Goal: Task Accomplishment & Management: Complete application form

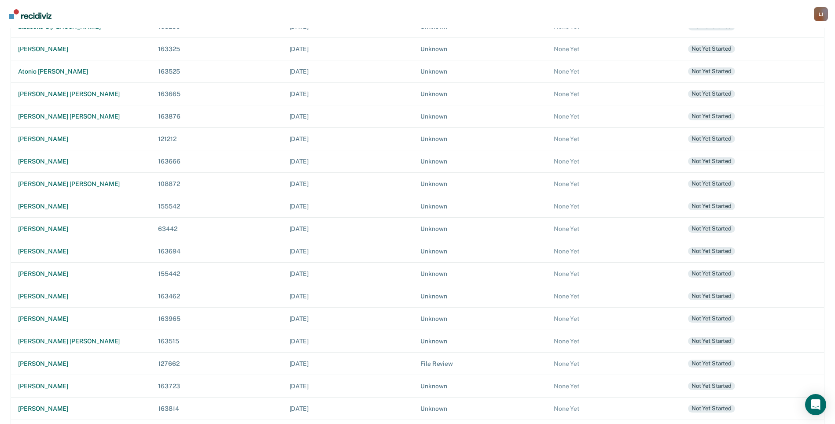
scroll to position [224, 0]
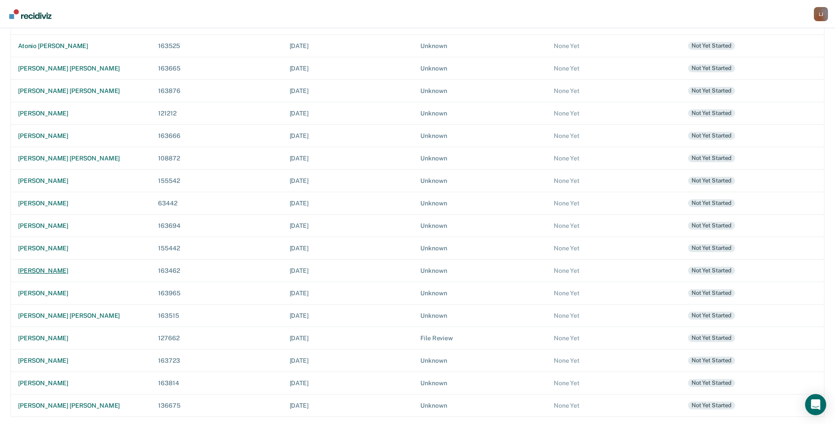
click at [38, 268] on div "[PERSON_NAME]" at bounding box center [81, 270] width 126 height 7
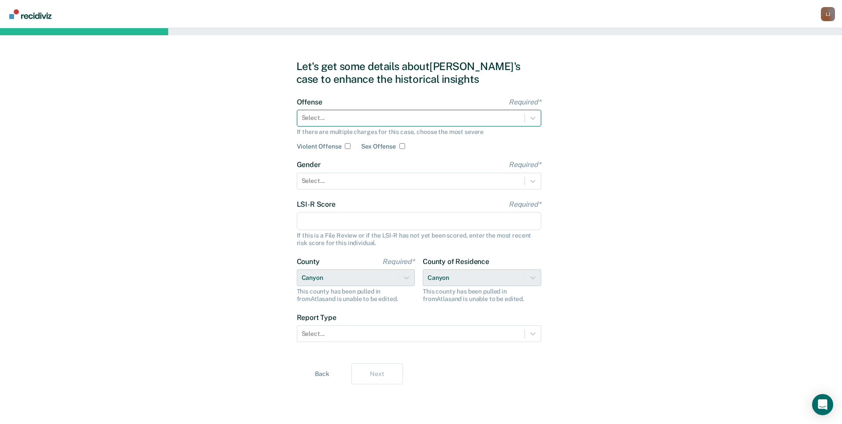
click at [312, 119] on div at bounding box center [411, 117] width 218 height 9
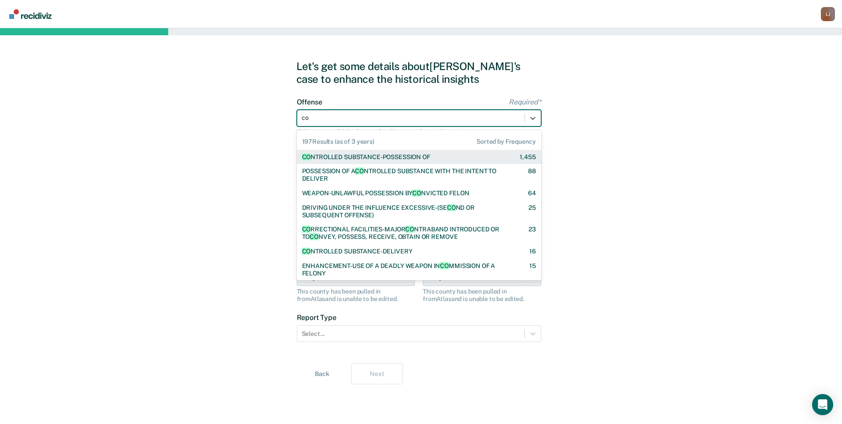
type input "con"
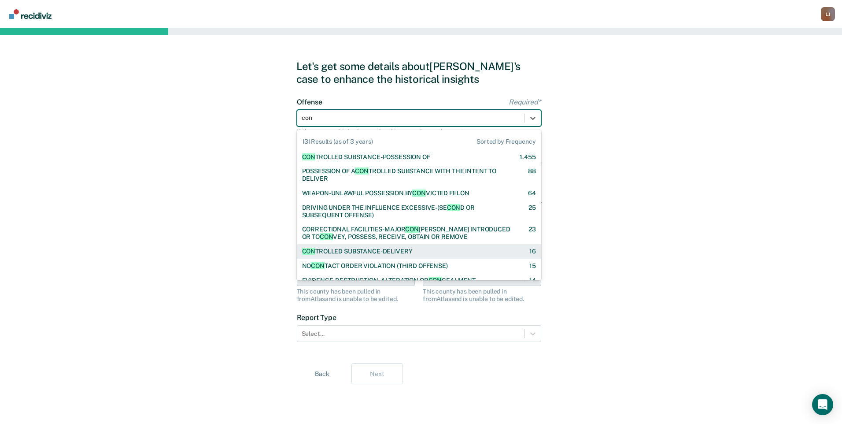
click at [326, 253] on div "CON TROLLED SUBSTANCE-DELIVERY" at bounding box center [357, 250] width 111 height 7
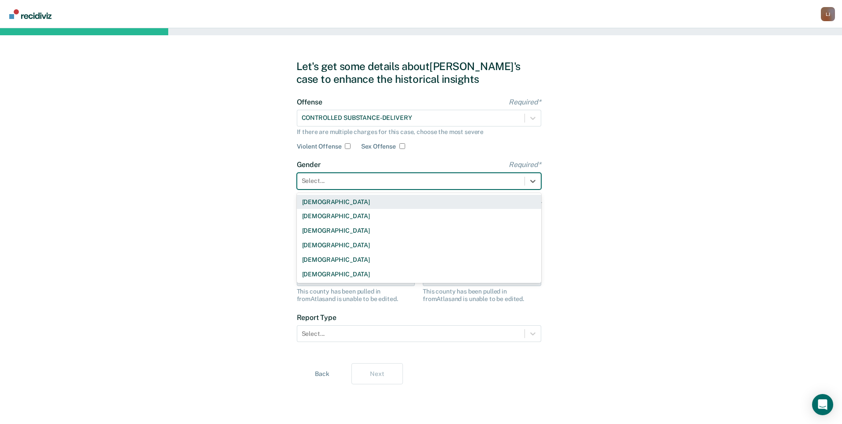
click at [327, 182] on div at bounding box center [411, 180] width 218 height 9
click at [331, 219] on div "[DEMOGRAPHIC_DATA]" at bounding box center [419, 216] width 244 height 15
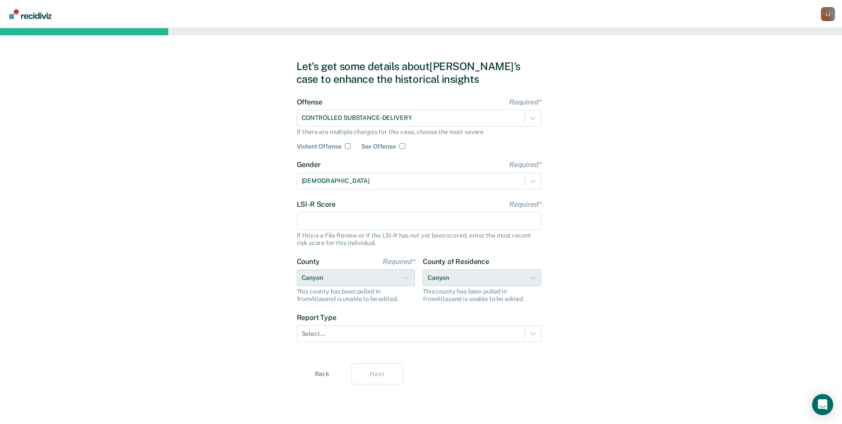
click at [331, 219] on input "LSI-R Score Required*" at bounding box center [419, 221] width 244 height 18
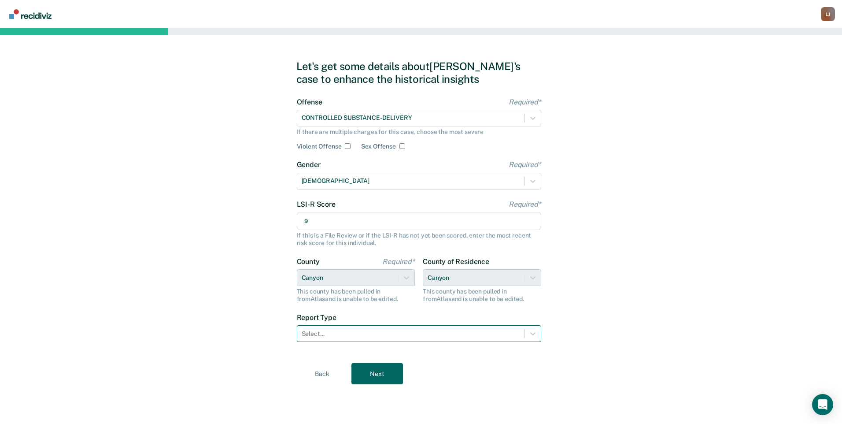
type input "9"
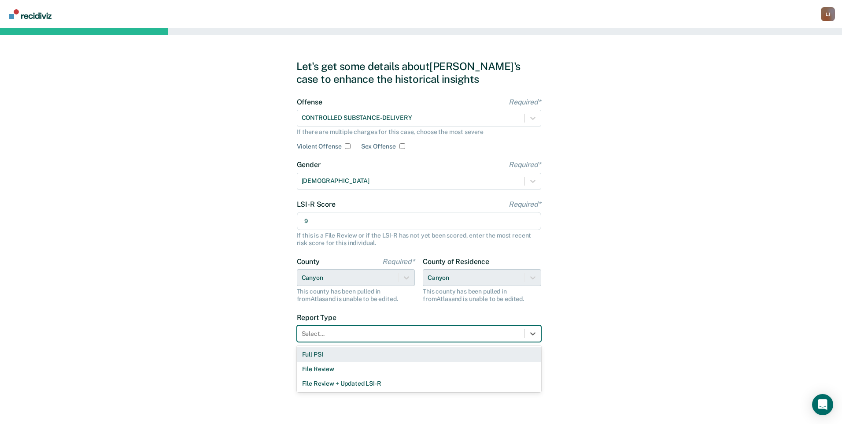
click at [422, 329] on div at bounding box center [411, 333] width 218 height 9
click at [418, 356] on div "Full PSI" at bounding box center [419, 354] width 244 height 15
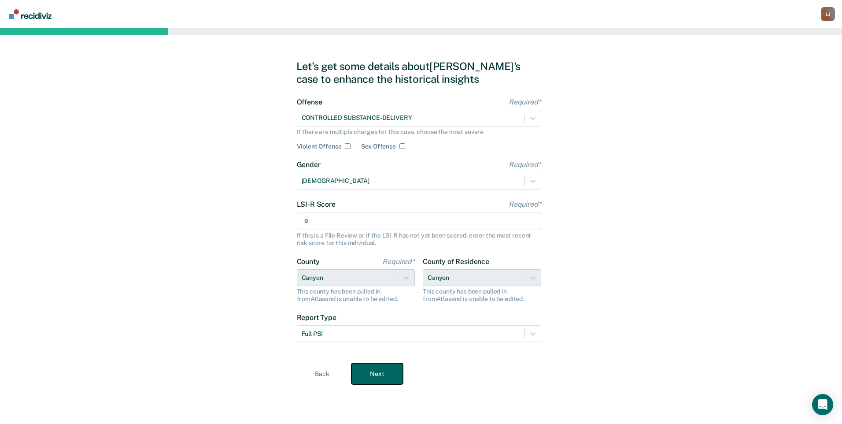
click at [387, 375] on button "Next" at bounding box center [377, 373] width 52 height 21
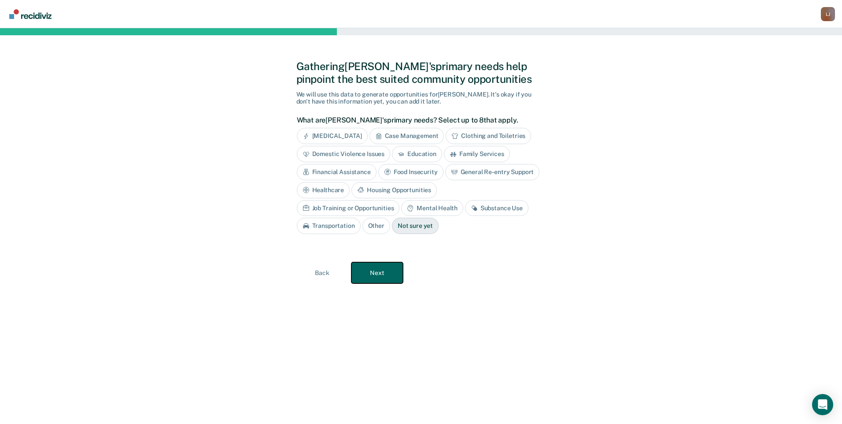
click at [385, 270] on button "Next" at bounding box center [377, 272] width 52 height 21
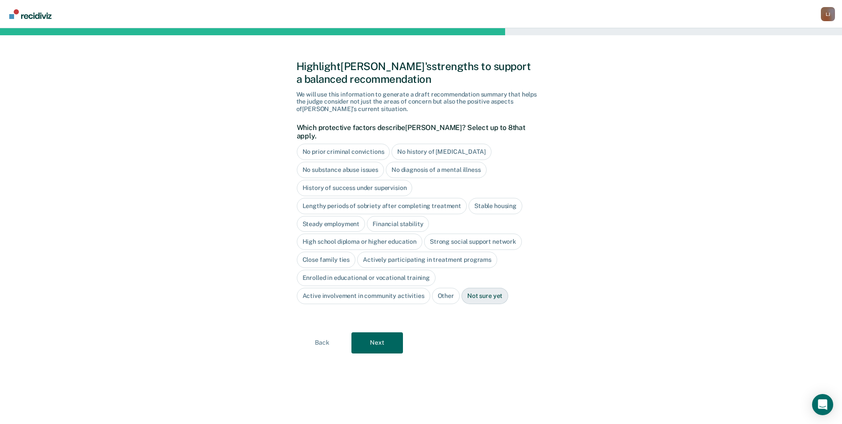
click at [420, 144] on div "No history of [MEDICAL_DATA]" at bounding box center [441, 152] width 100 height 16
click at [369, 164] on div "No substance abuse issues" at bounding box center [341, 170] width 88 height 16
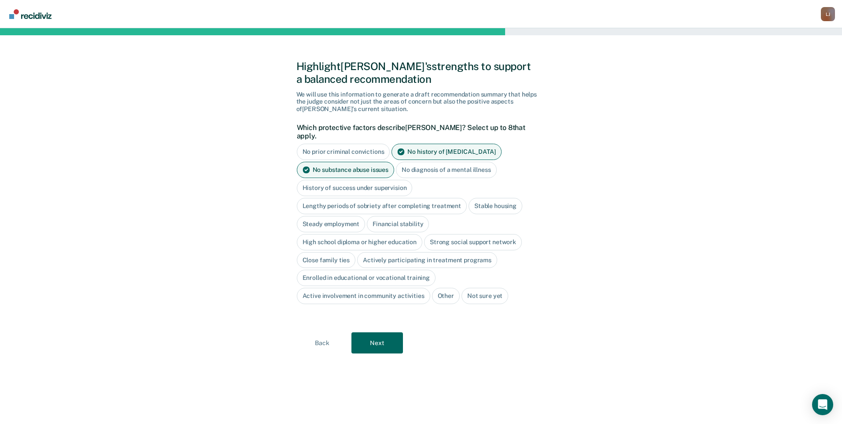
click at [484, 200] on div "Stable housing" at bounding box center [495, 206] width 54 height 16
click at [355, 216] on div "Steady employment" at bounding box center [331, 224] width 69 height 16
click at [407, 216] on div "Financial stability" at bounding box center [408, 224] width 62 height 16
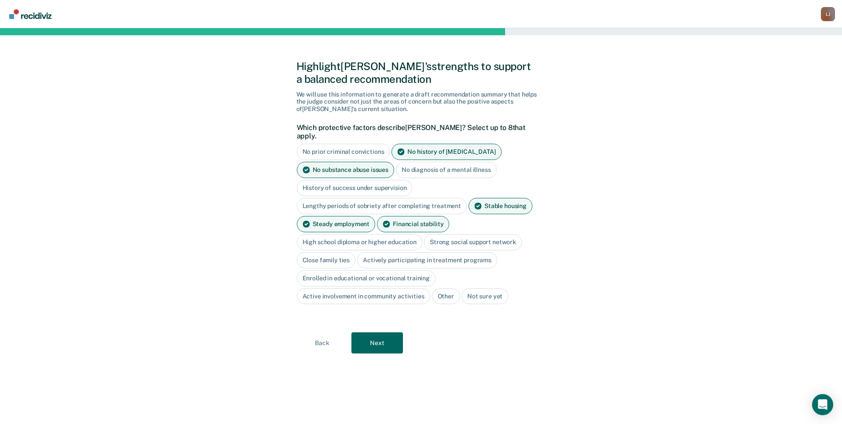
click at [395, 236] on div "High school diploma or higher education" at bounding box center [360, 242] width 126 height 16
click at [462, 255] on div "Actively participating in treatment programs" at bounding box center [427, 260] width 140 height 16
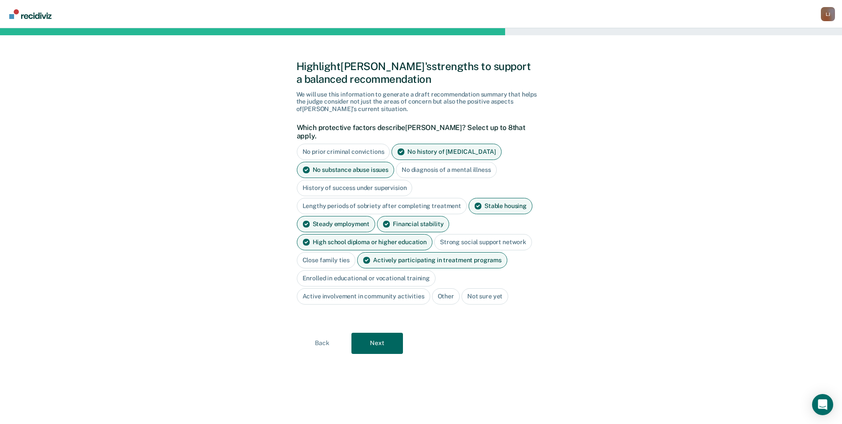
click at [391, 291] on div "Active involvement in community activities" at bounding box center [363, 296] width 133 height 16
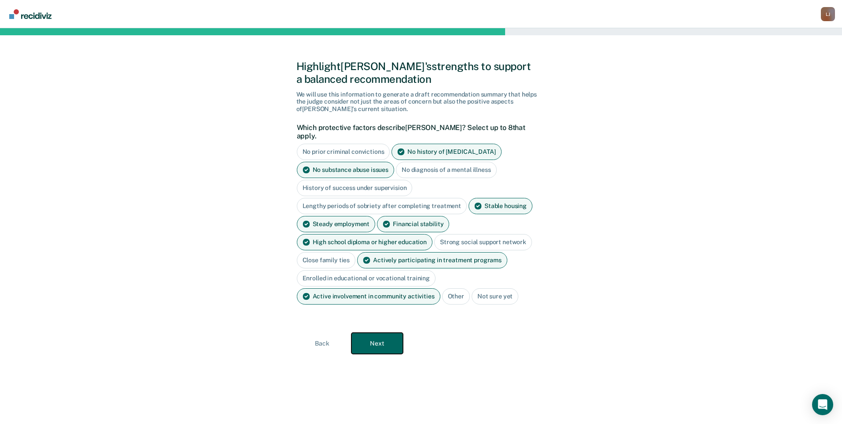
click at [385, 338] on button "Next" at bounding box center [377, 342] width 52 height 21
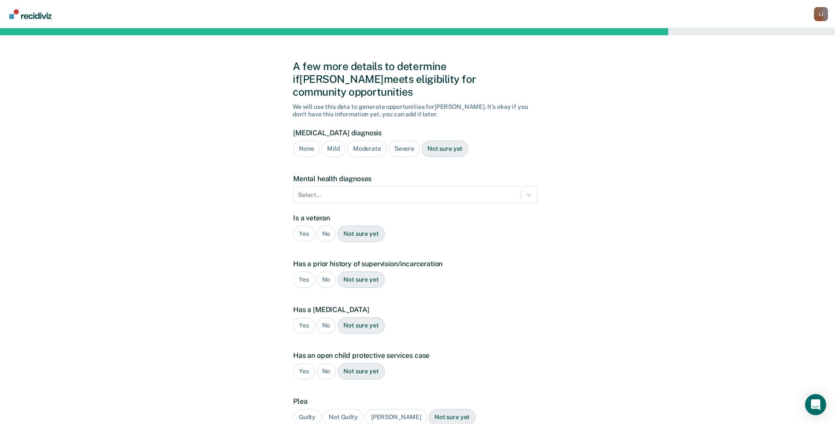
click at [310, 140] on div "None" at bounding box center [306, 148] width 26 height 16
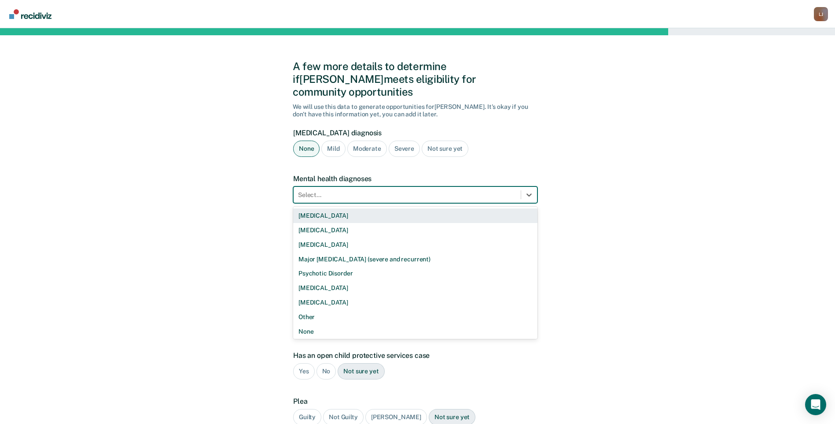
click at [349, 190] on div at bounding box center [407, 194] width 218 height 9
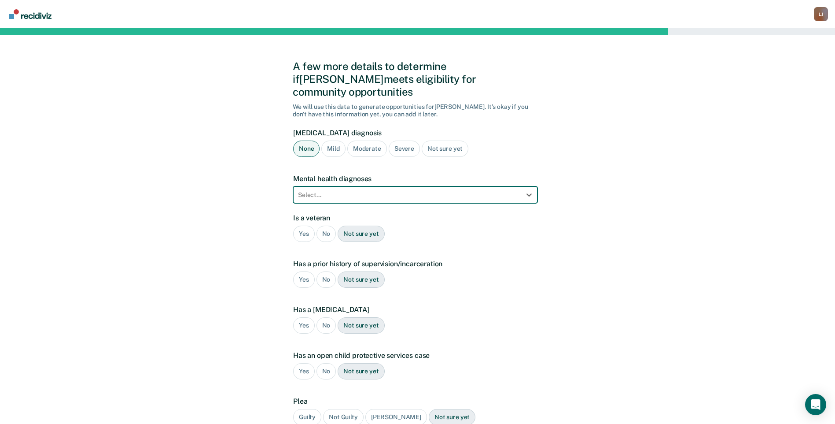
click at [326, 225] on div "No" at bounding box center [327, 233] width 20 height 16
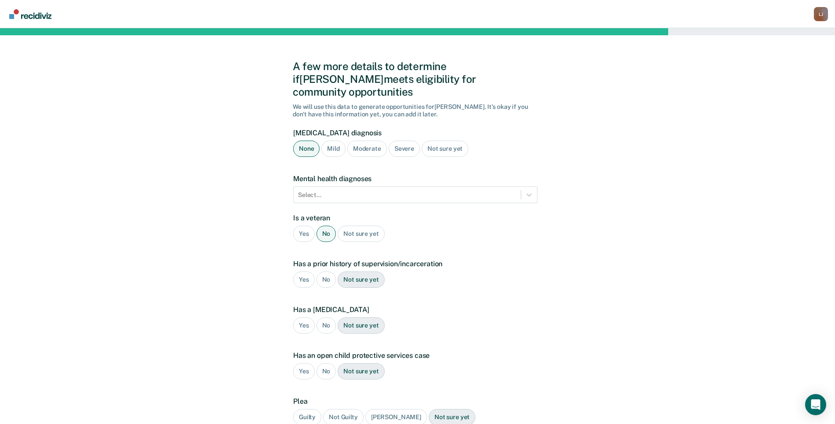
click at [298, 271] on div "Yes" at bounding box center [304, 279] width 22 height 16
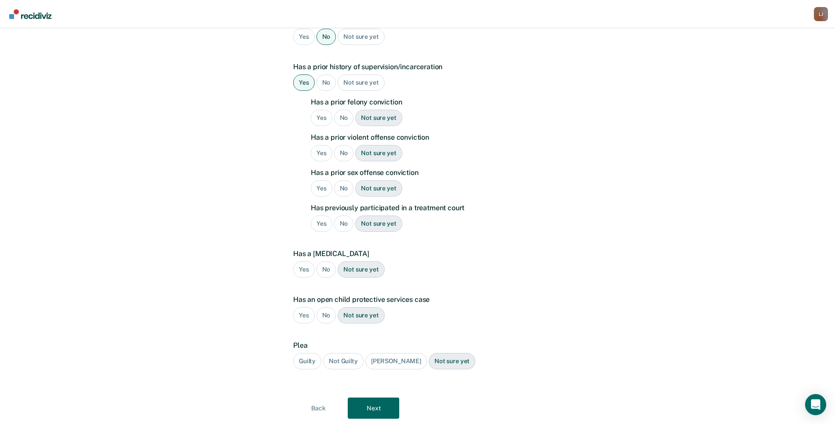
scroll to position [197, 0]
click at [339, 109] on div "No" at bounding box center [344, 117] width 20 height 16
click at [342, 144] on div "No" at bounding box center [344, 152] width 20 height 16
click at [341, 180] on div "No" at bounding box center [344, 188] width 20 height 16
click at [344, 215] on div "No" at bounding box center [344, 223] width 20 height 16
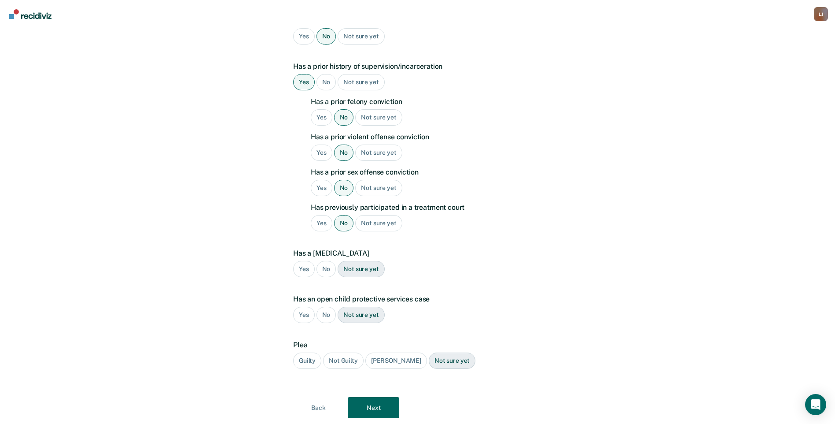
click at [382, 352] on div "[PERSON_NAME]" at bounding box center [396, 360] width 62 height 16
click at [377, 397] on button "Next" at bounding box center [374, 407] width 52 height 21
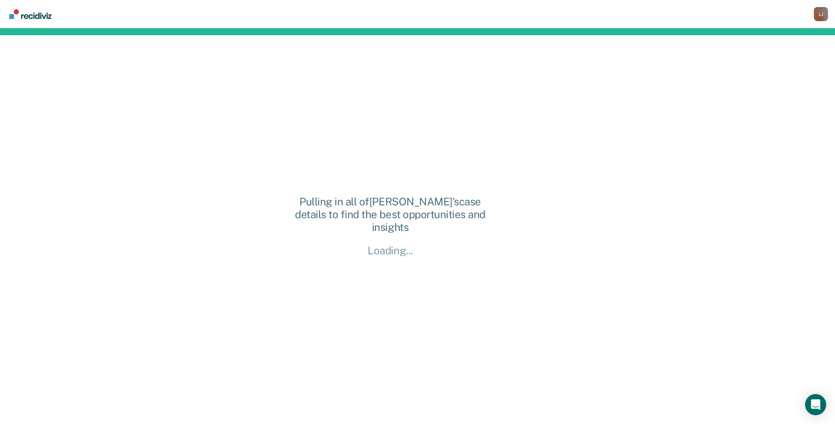
scroll to position [0, 0]
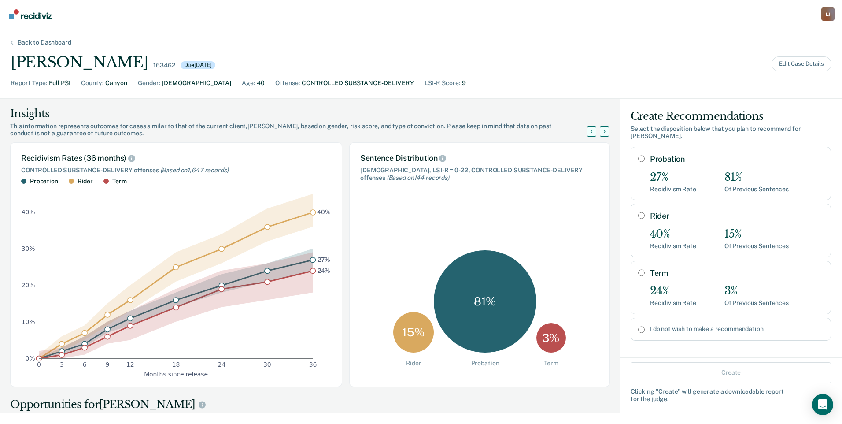
click at [638, 155] on input "Probation" at bounding box center [641, 158] width 7 height 7
radio input "true"
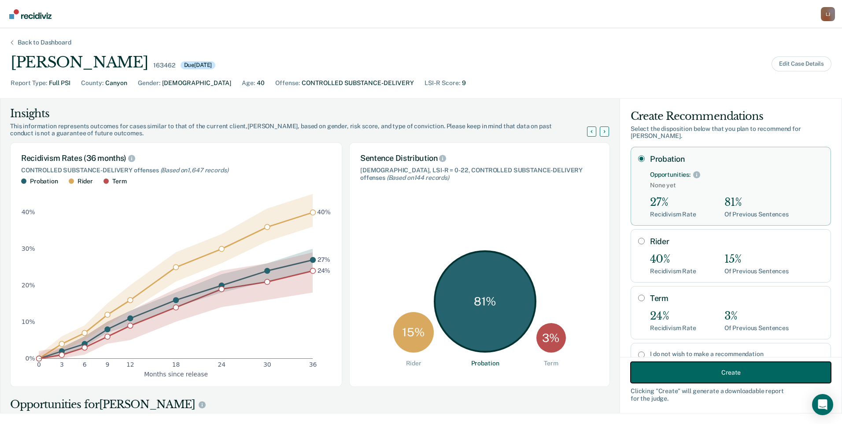
click at [711, 376] on button "Create" at bounding box center [731, 371] width 200 height 21
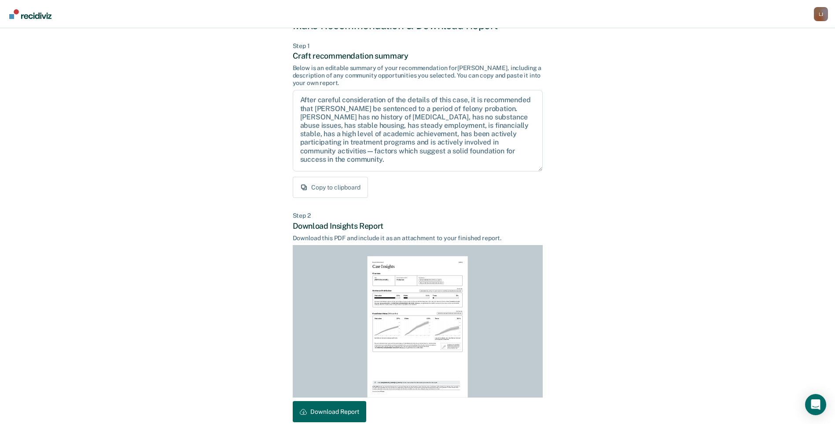
scroll to position [78, 0]
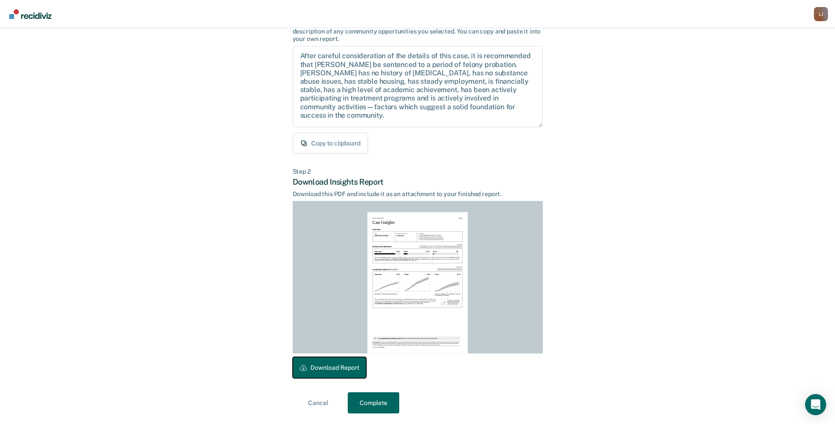
click at [350, 365] on button "Download Report" at bounding box center [330, 367] width 74 height 21
click at [376, 408] on button "Complete" at bounding box center [374, 402] width 52 height 21
